Goal: Task Accomplishment & Management: Complete application form

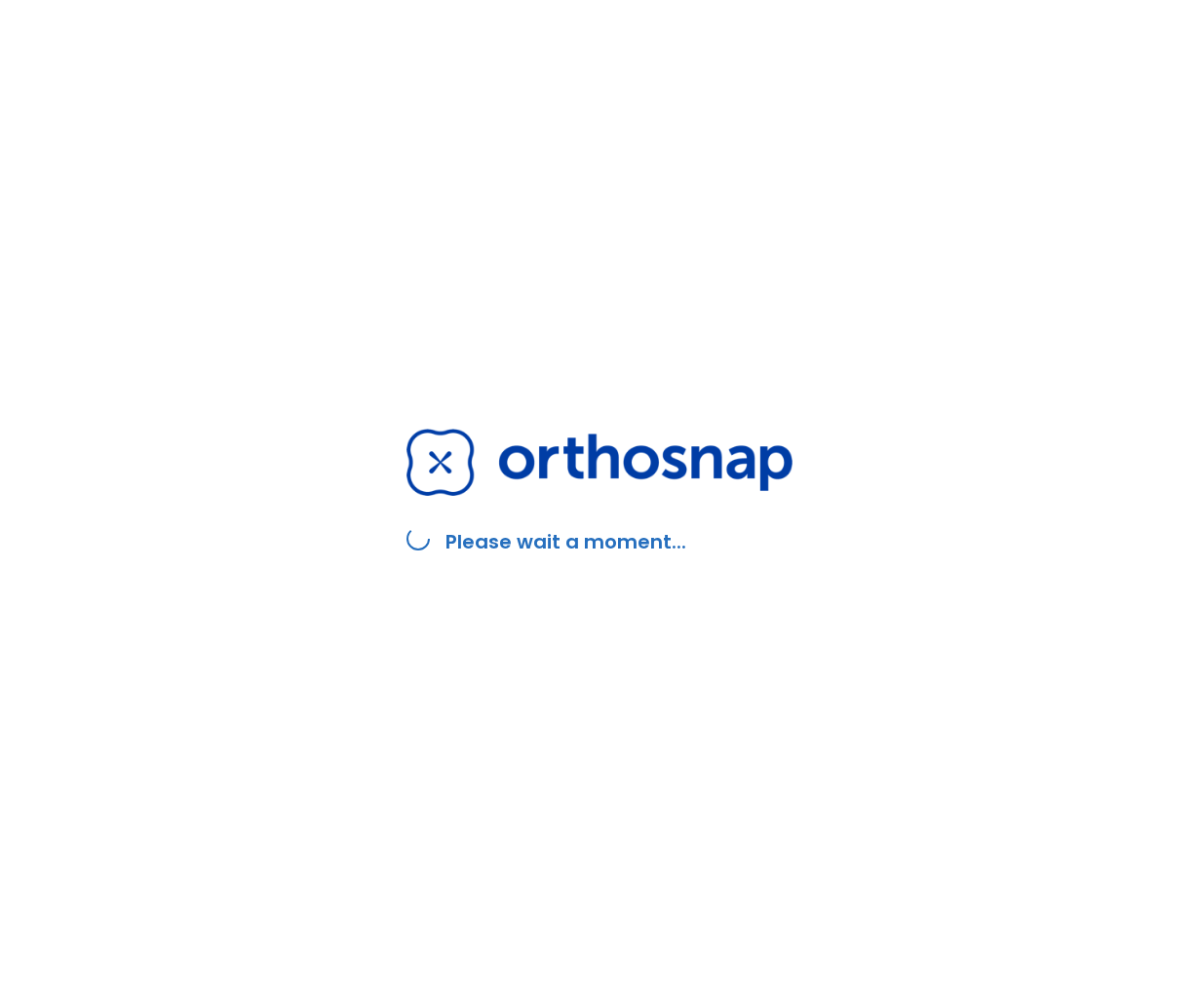
click at [699, 420] on div "Please wait a moment..." at bounding box center [599, 492] width 433 height 985
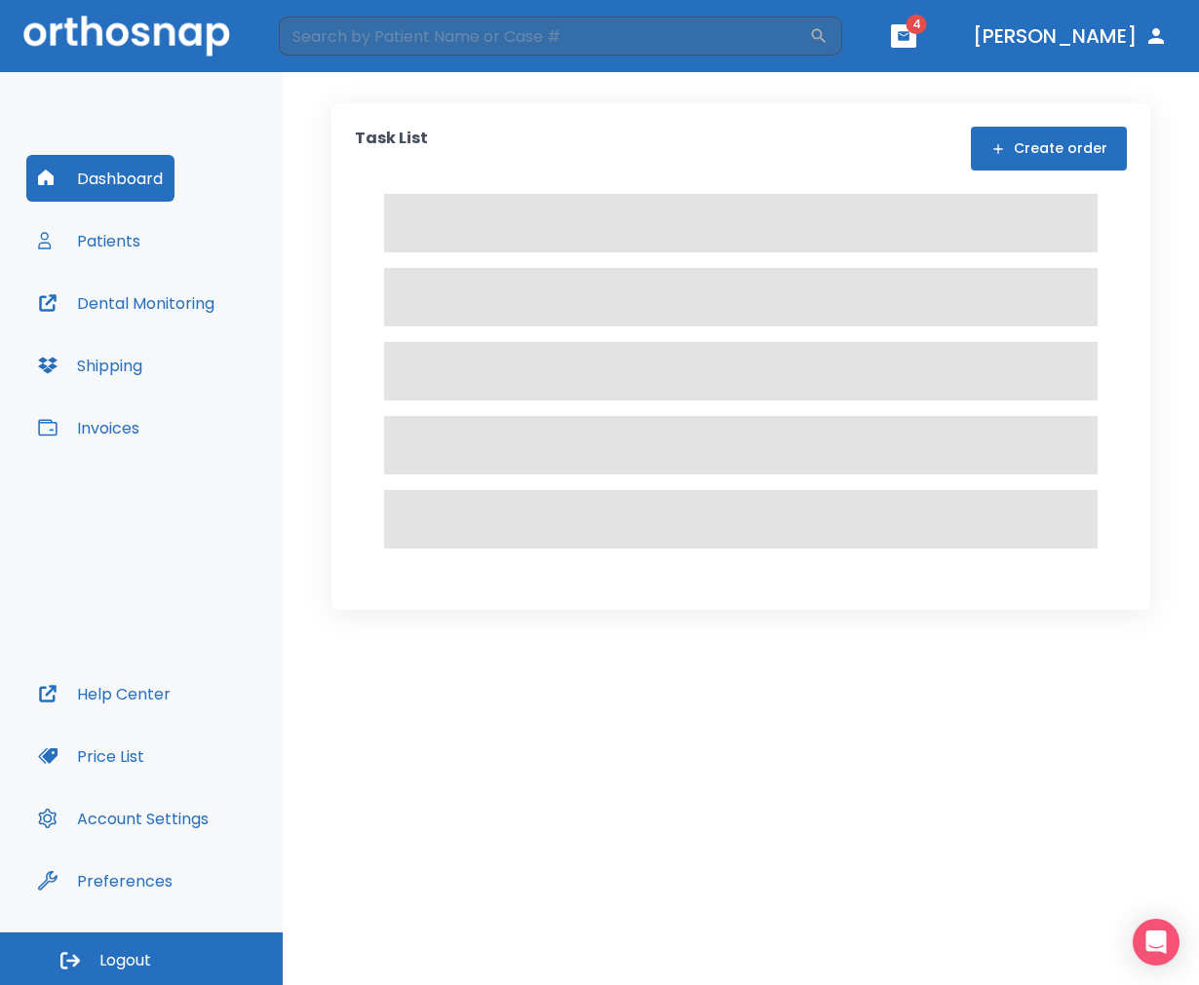
click at [133, 234] on button "Patients" at bounding box center [89, 240] width 126 height 47
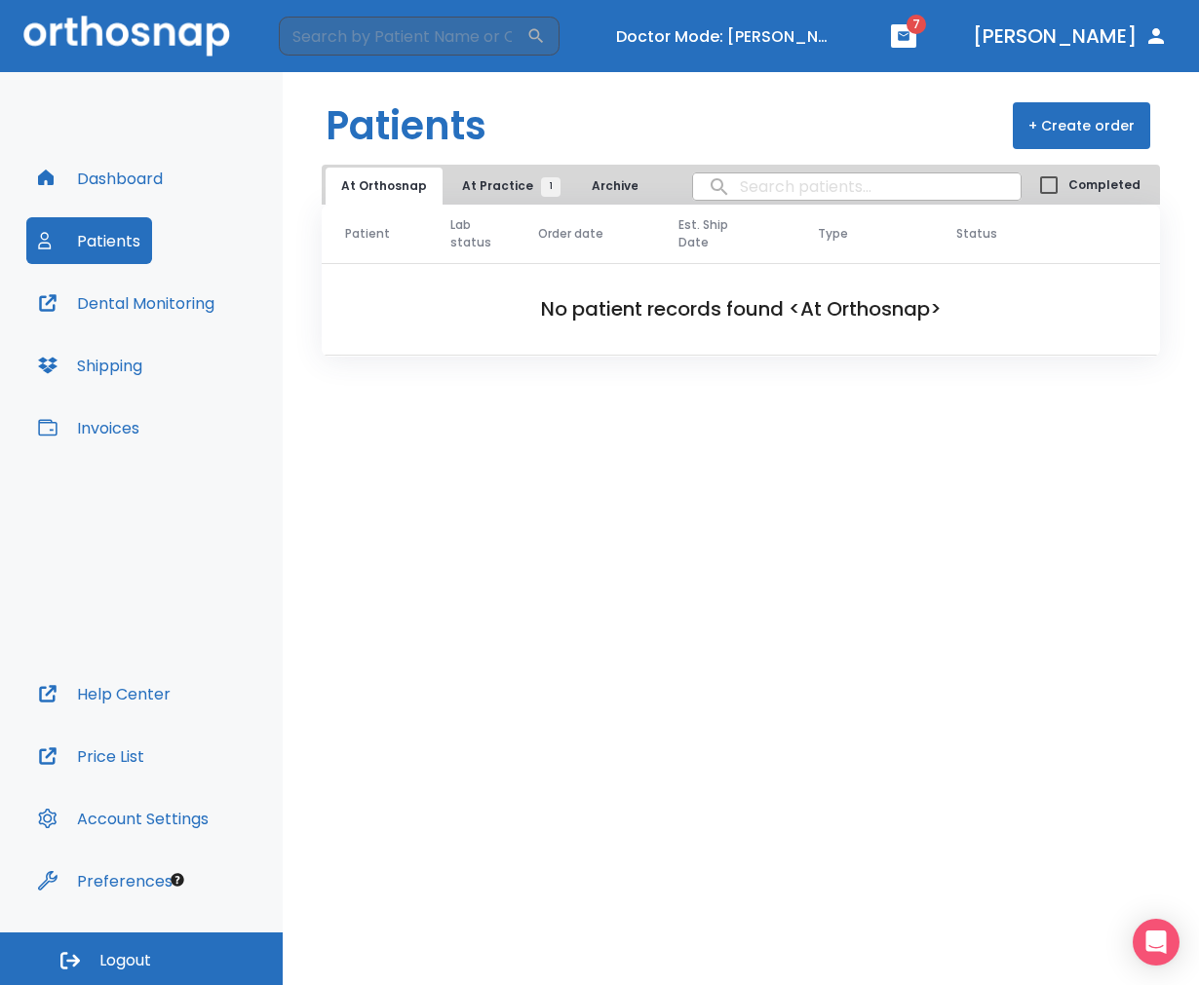
click at [480, 191] on span "At Practice 1" at bounding box center [506, 186] width 89 height 18
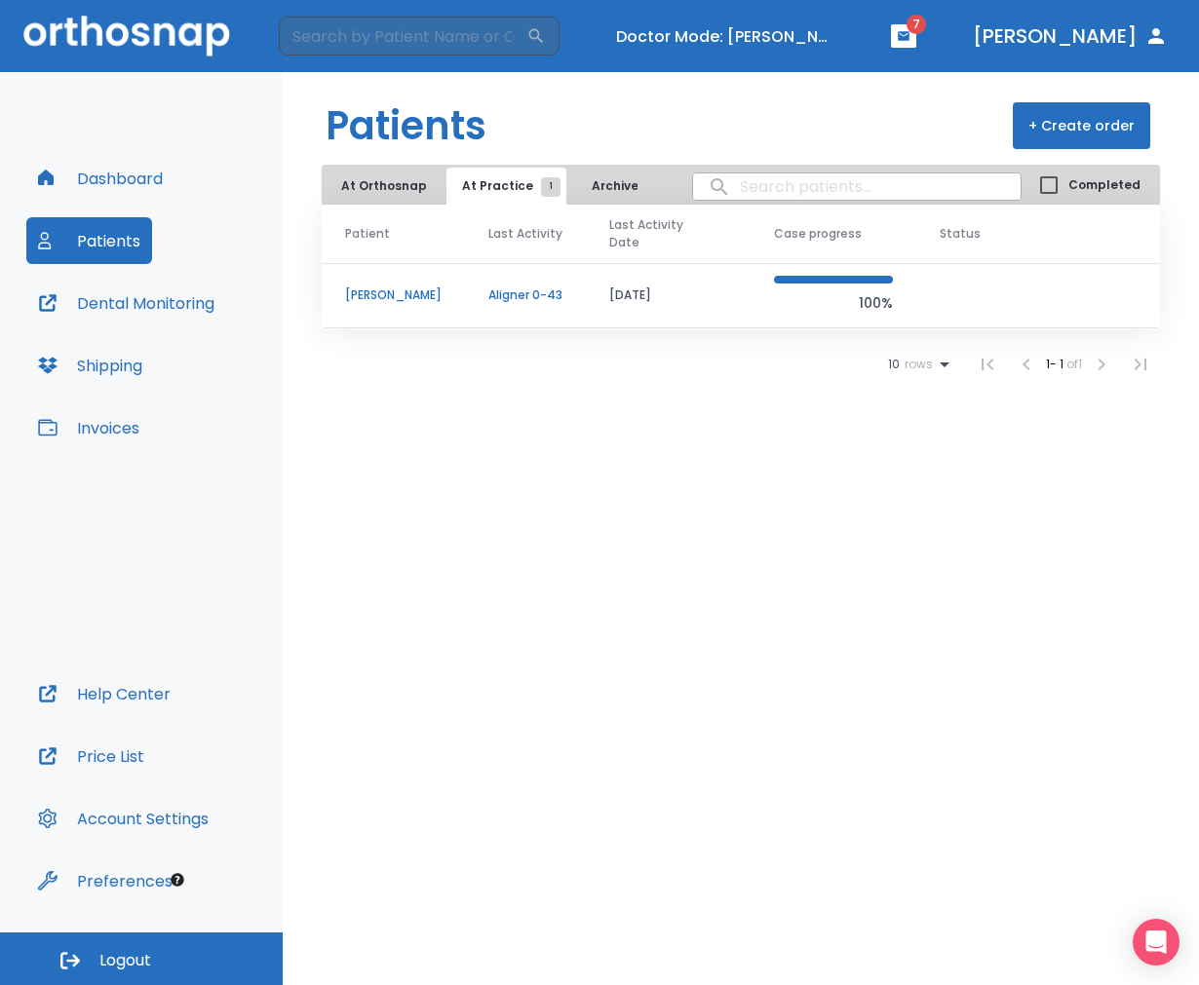
click at [410, 287] on p "[PERSON_NAME]" at bounding box center [393, 296] width 96 height 18
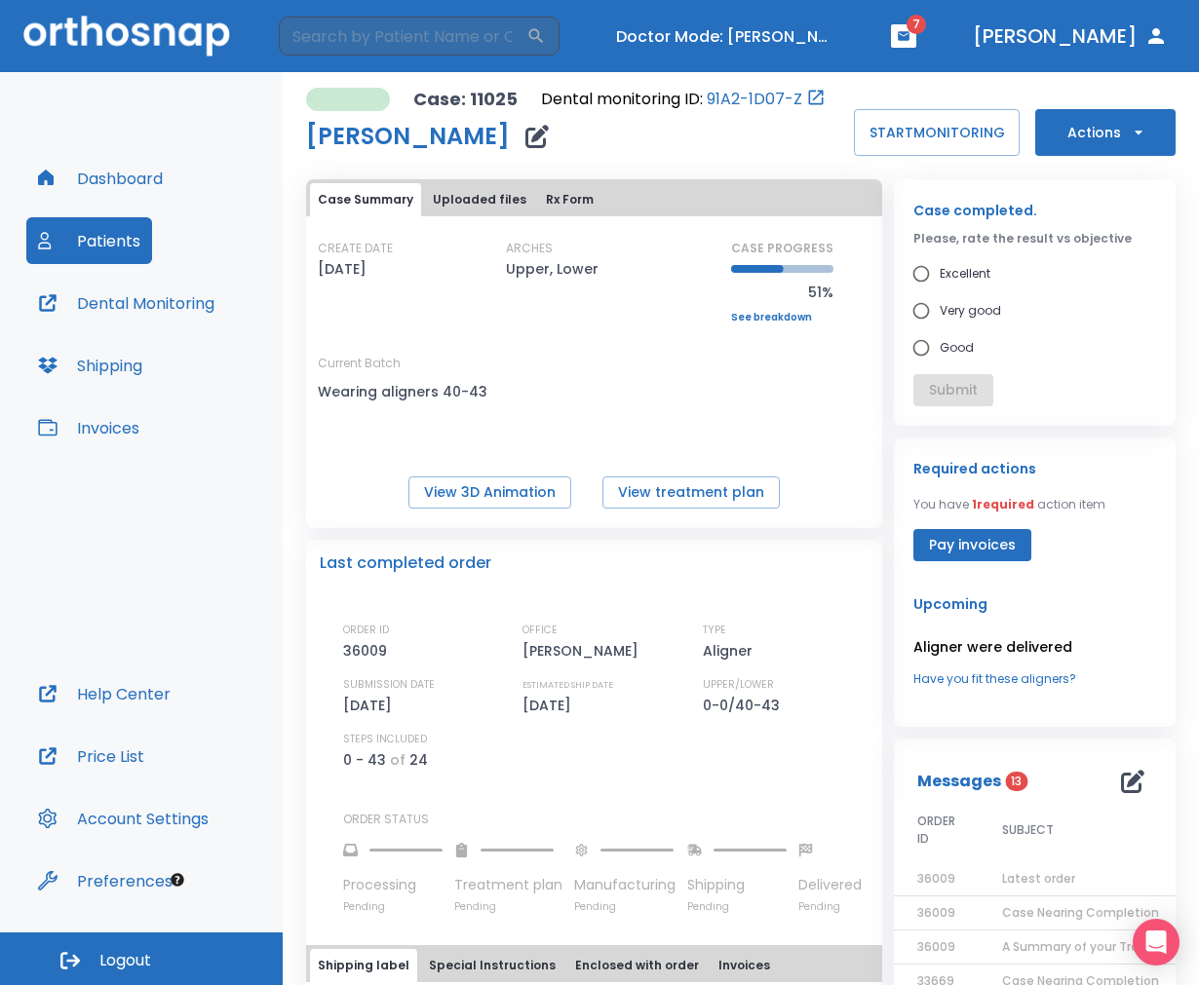
click at [79, 177] on button "Dashboard" at bounding box center [100, 178] width 148 height 47
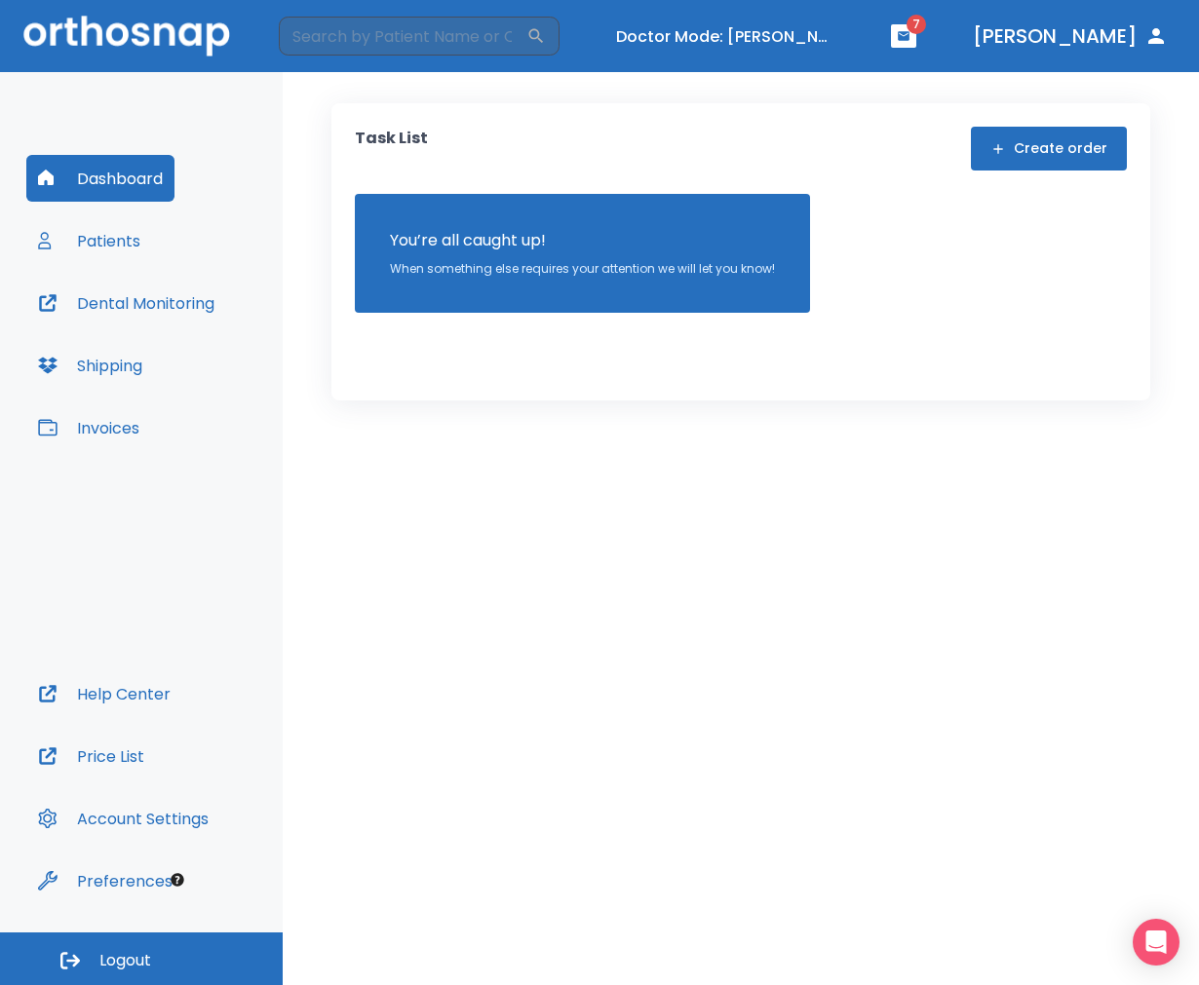
click at [1018, 130] on button "Create order" at bounding box center [1049, 149] width 156 height 44
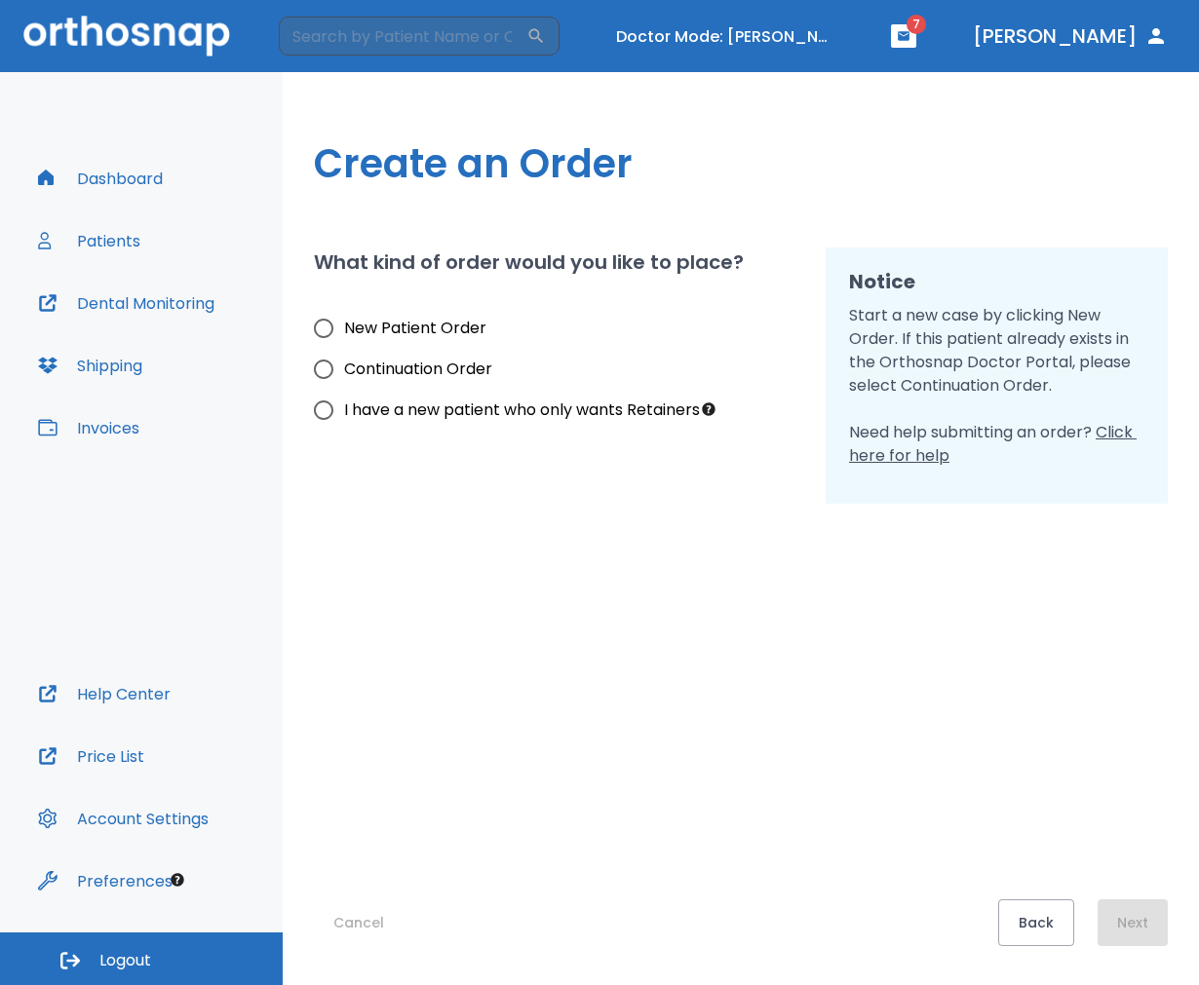
click at [445, 372] on span "Continuation Order" at bounding box center [418, 369] width 148 height 23
click at [344, 372] on input "Continuation Order" at bounding box center [323, 369] width 41 height 41
radio input "true"
click at [1137, 912] on button "Next" at bounding box center [1132, 923] width 70 height 47
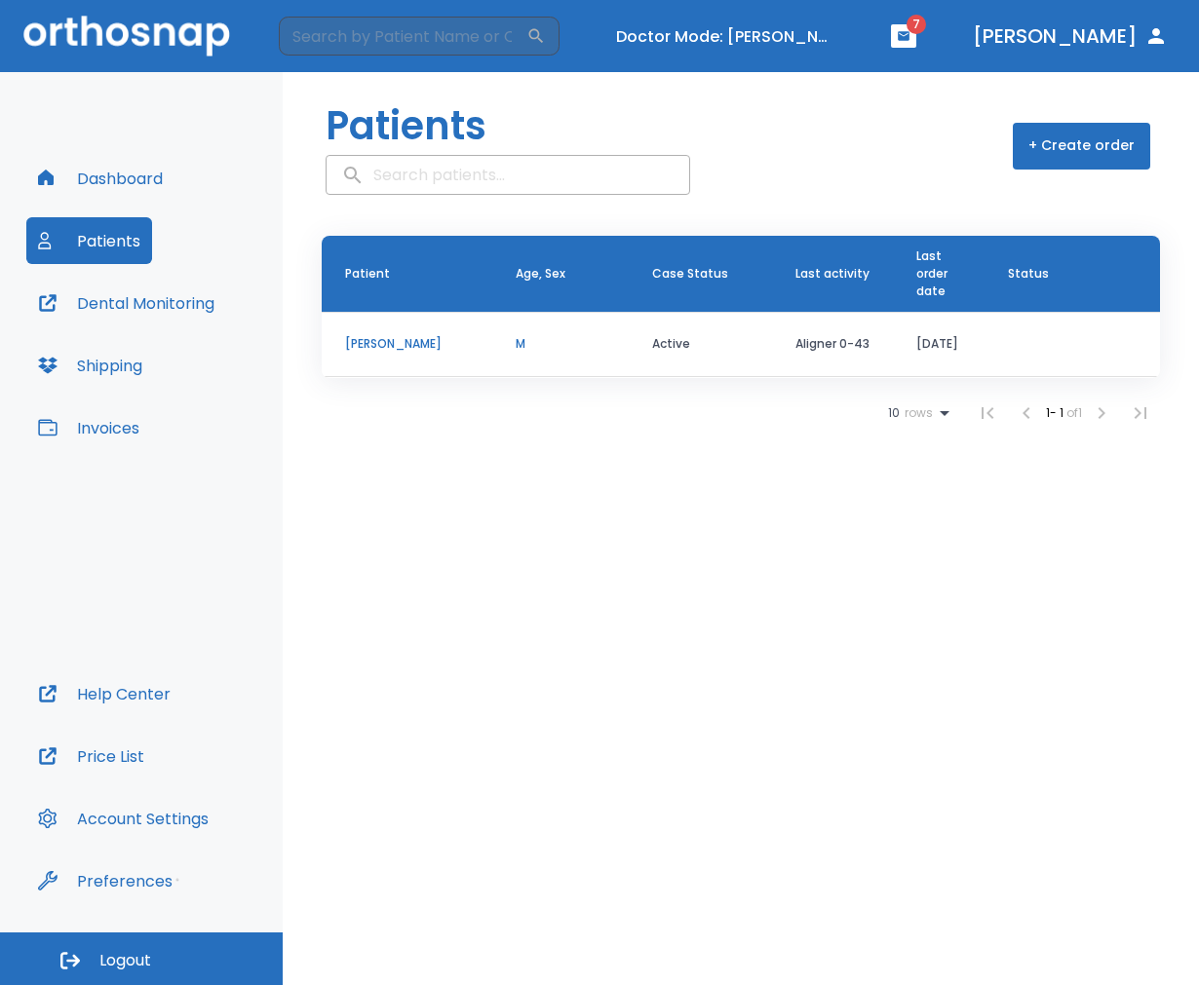
click at [365, 344] on p "[PERSON_NAME]" at bounding box center [407, 344] width 124 height 18
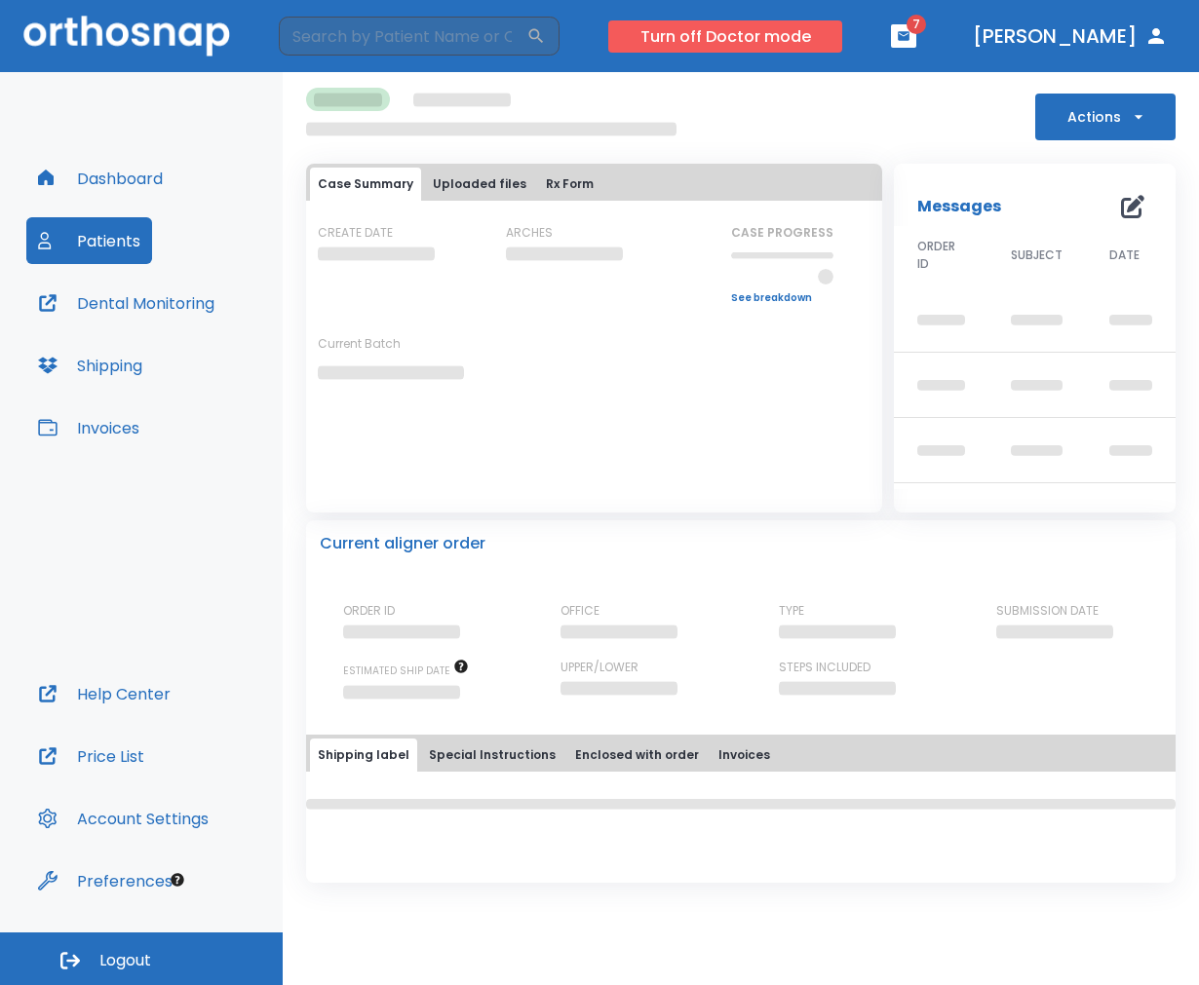
click at [794, 21] on button "Turn off Doctor mode" at bounding box center [725, 36] width 234 height 32
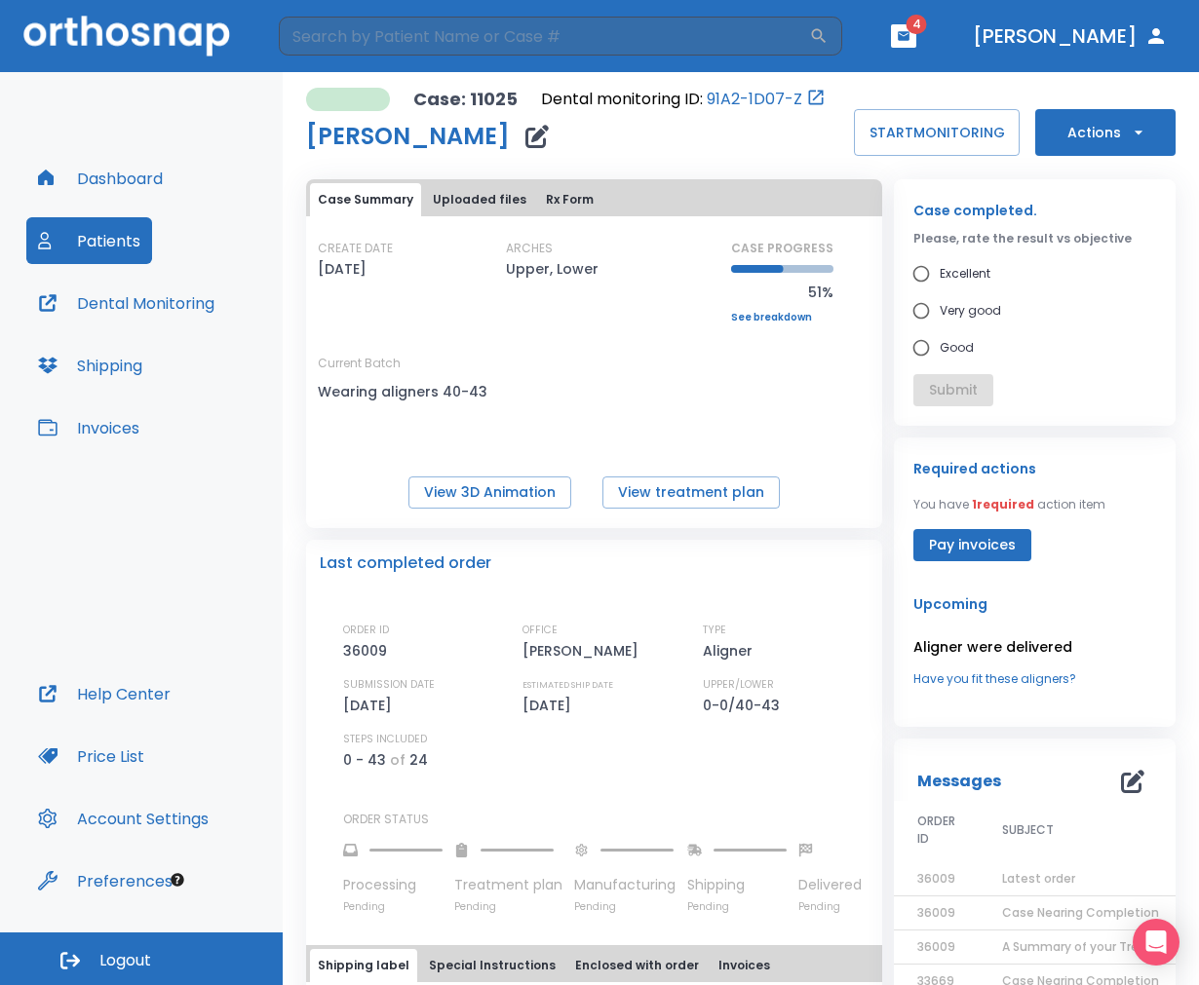
click at [85, 235] on button "Patients" at bounding box center [89, 240] width 126 height 47
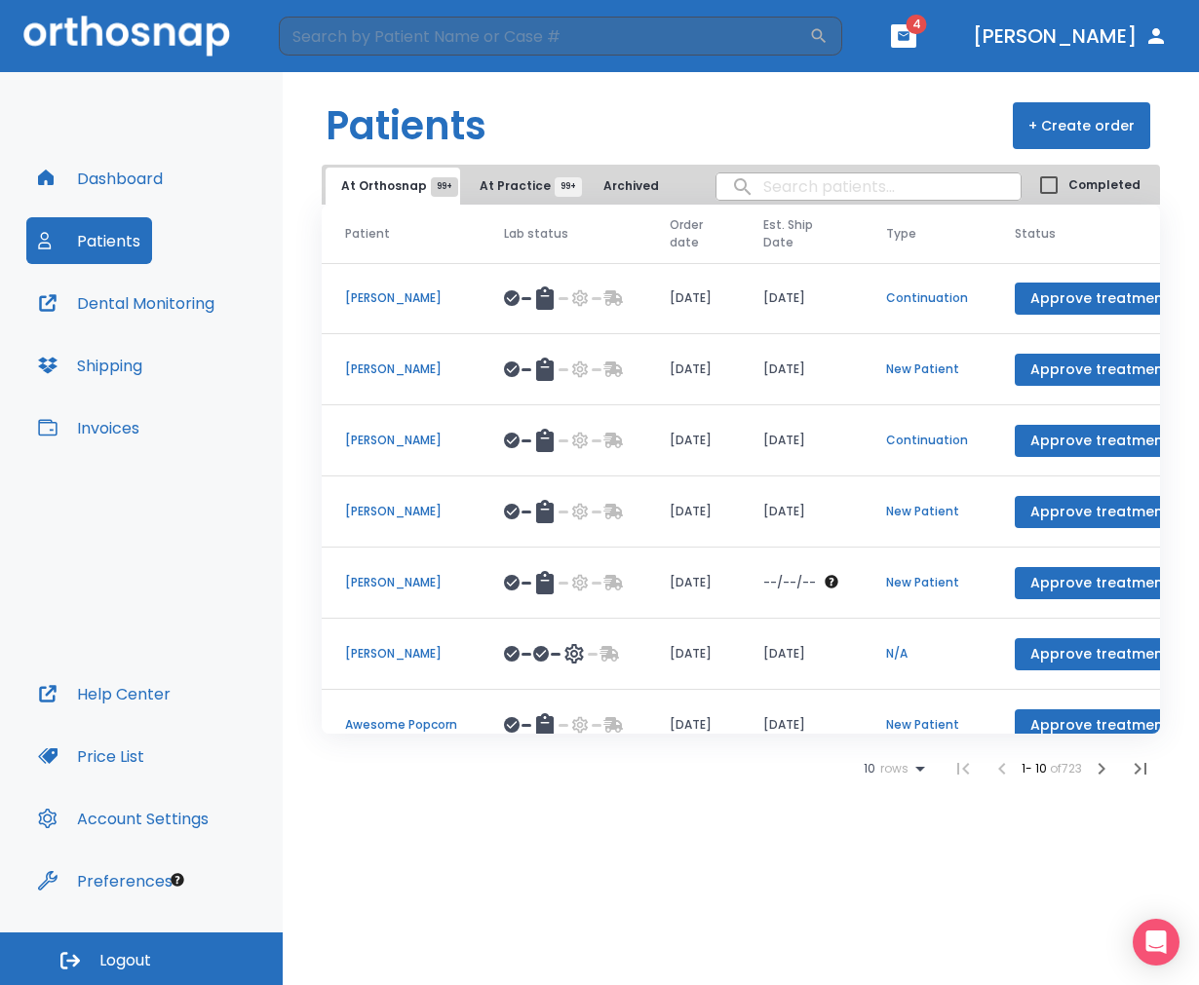
click at [1072, 119] on button "+ Create order" at bounding box center [1081, 125] width 137 height 47
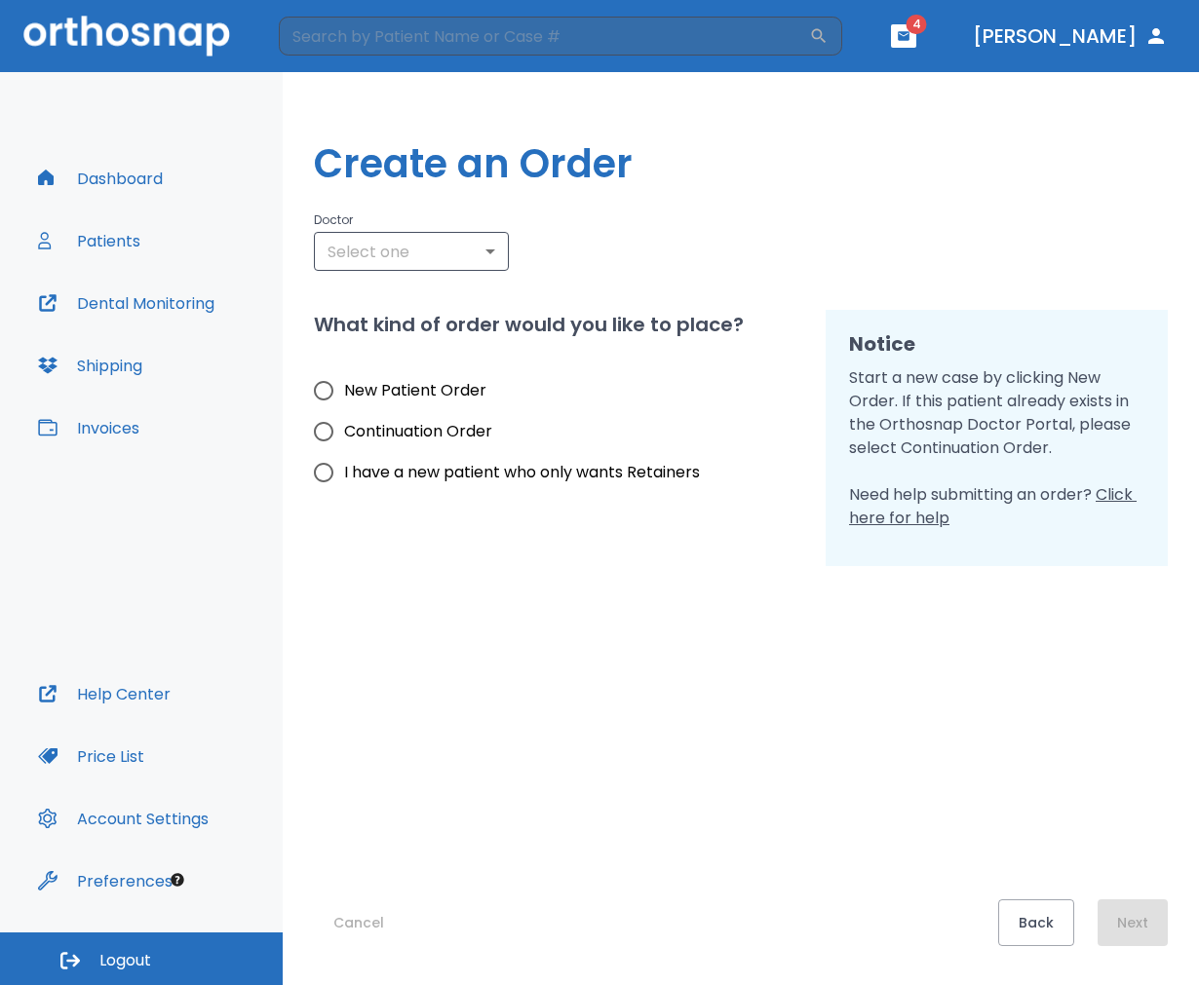
click at [425, 381] on span "New Patient Order" at bounding box center [415, 390] width 142 height 23
click at [344, 381] on input "New Patient Order" at bounding box center [323, 390] width 41 height 41
radio input "true"
click at [430, 437] on span "Continuation Order" at bounding box center [418, 431] width 148 height 23
click at [344, 437] on input "Continuation Order" at bounding box center [323, 431] width 41 height 41
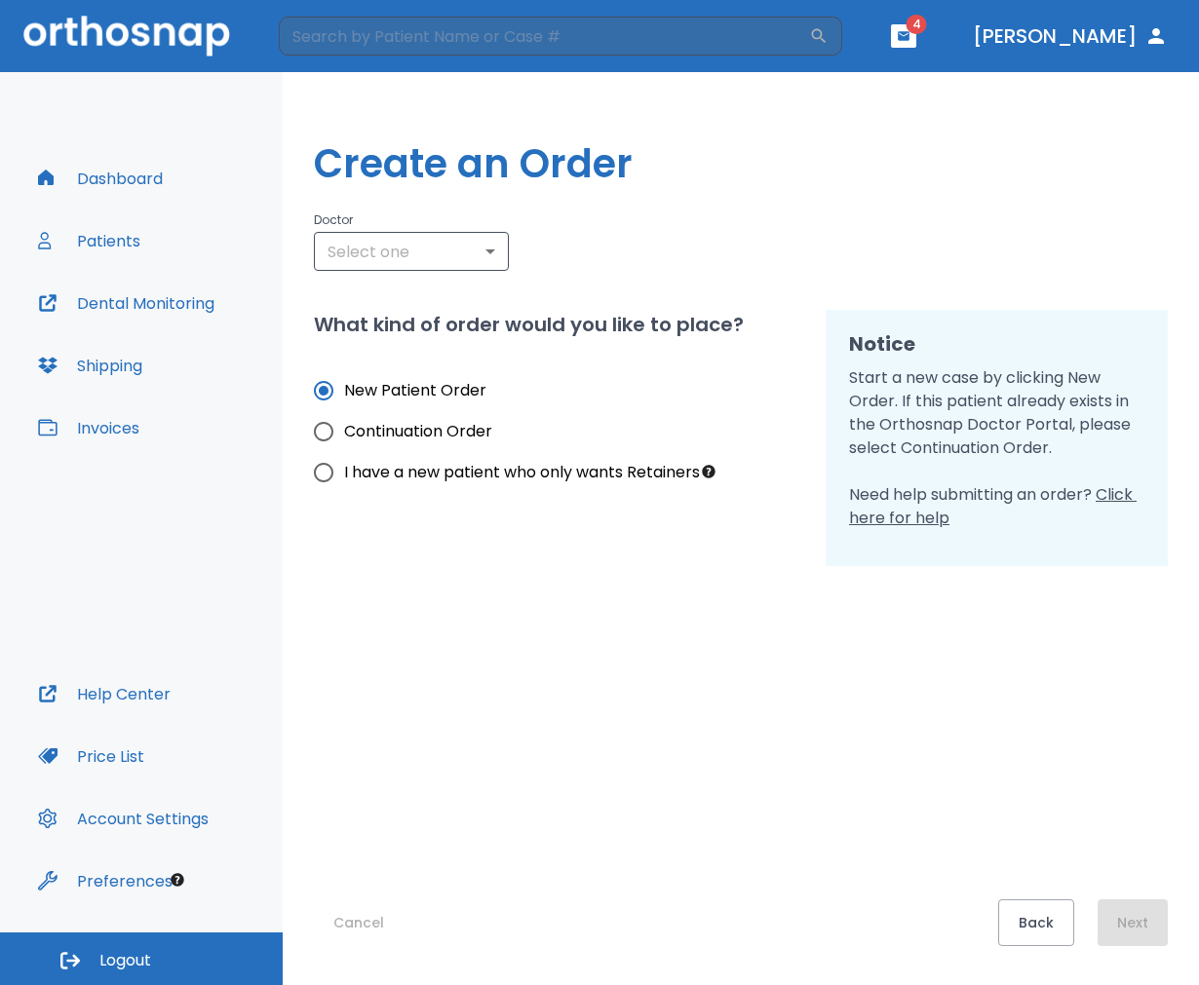
radio input "true"
click at [417, 421] on span "Continuation Order" at bounding box center [418, 431] width 148 height 23
click at [344, 421] on input "Continuation Order" at bounding box center [323, 431] width 41 height 41
click at [446, 249] on body "​ 4 Dr. Suazo Dashboard Patients Dental Monitoring Shipping Invoices Help Cente…" at bounding box center [599, 492] width 1199 height 985
click at [410, 300] on ul "Select one" at bounding box center [411, 296] width 195 height 51
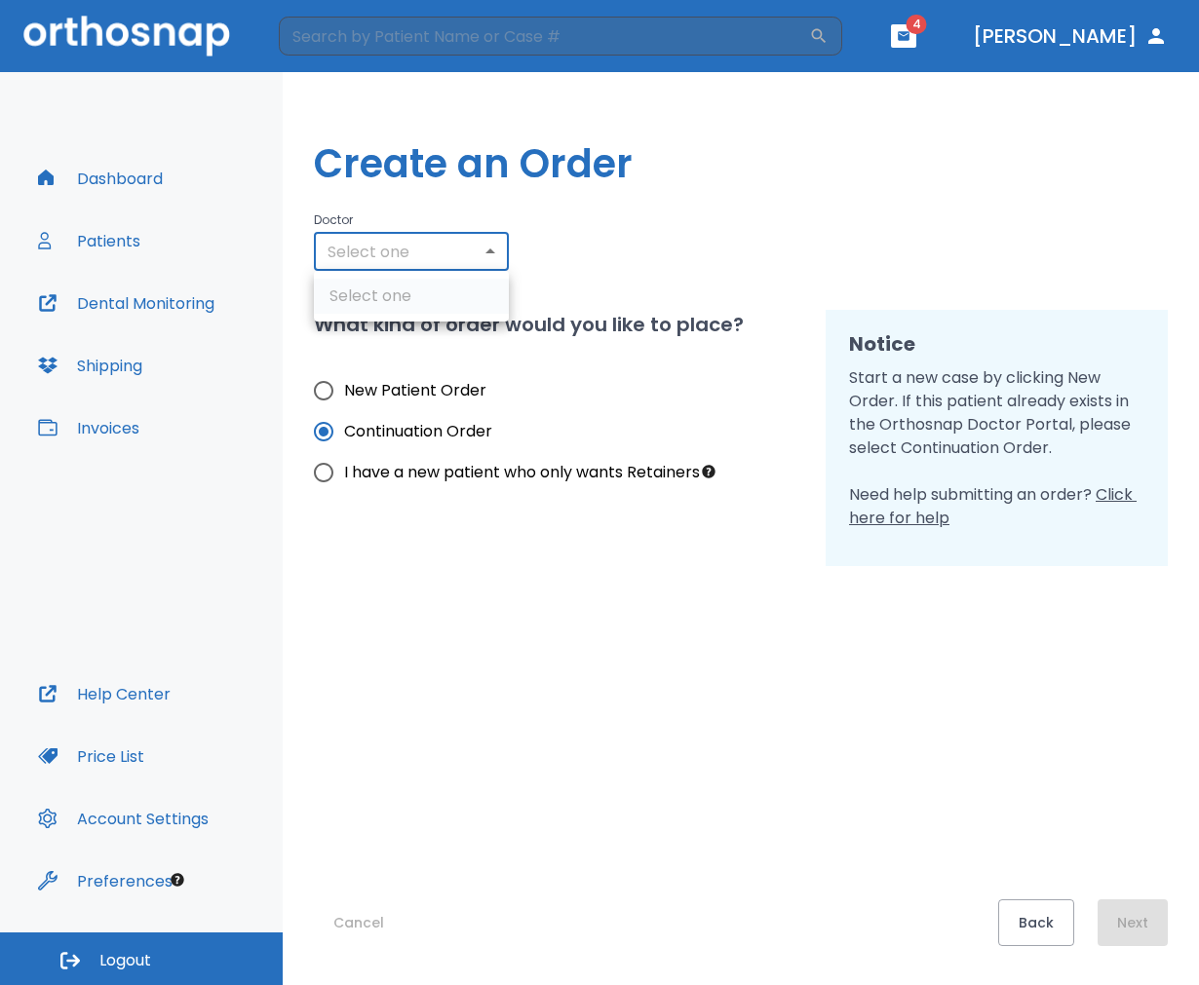
click at [757, 241] on div at bounding box center [599, 492] width 1199 height 985
click at [878, 201] on div "Create an Order Doctor Select one ​ What kind of order would you like to place?…" at bounding box center [741, 528] width 916 height 913
